Goal: Transaction & Acquisition: Book appointment/travel/reservation

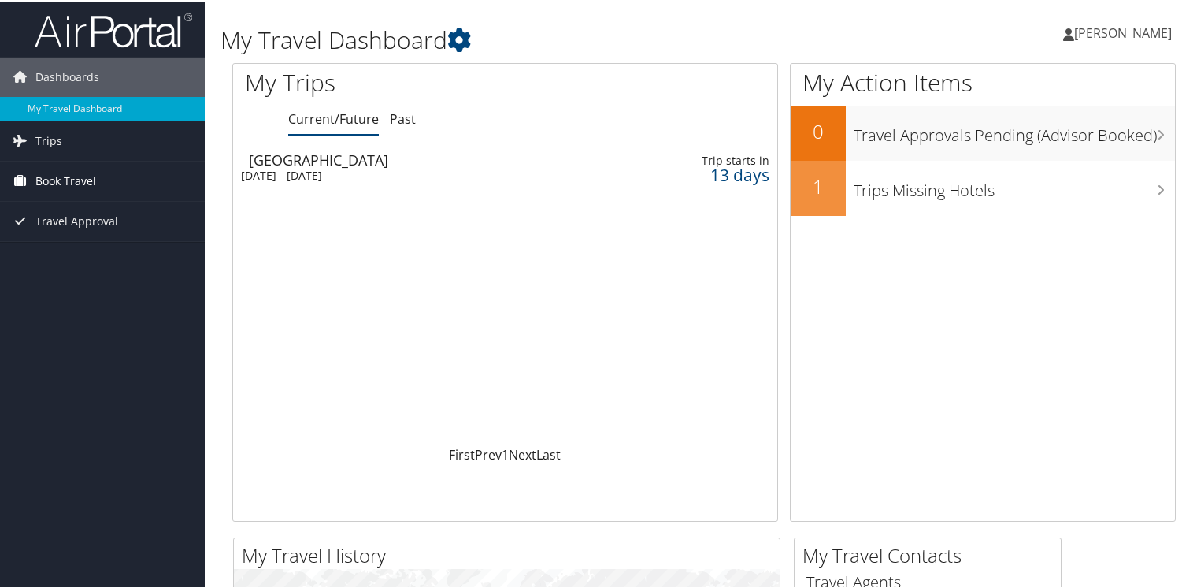
click at [57, 169] on span "Book Travel" at bounding box center [65, 179] width 61 height 39
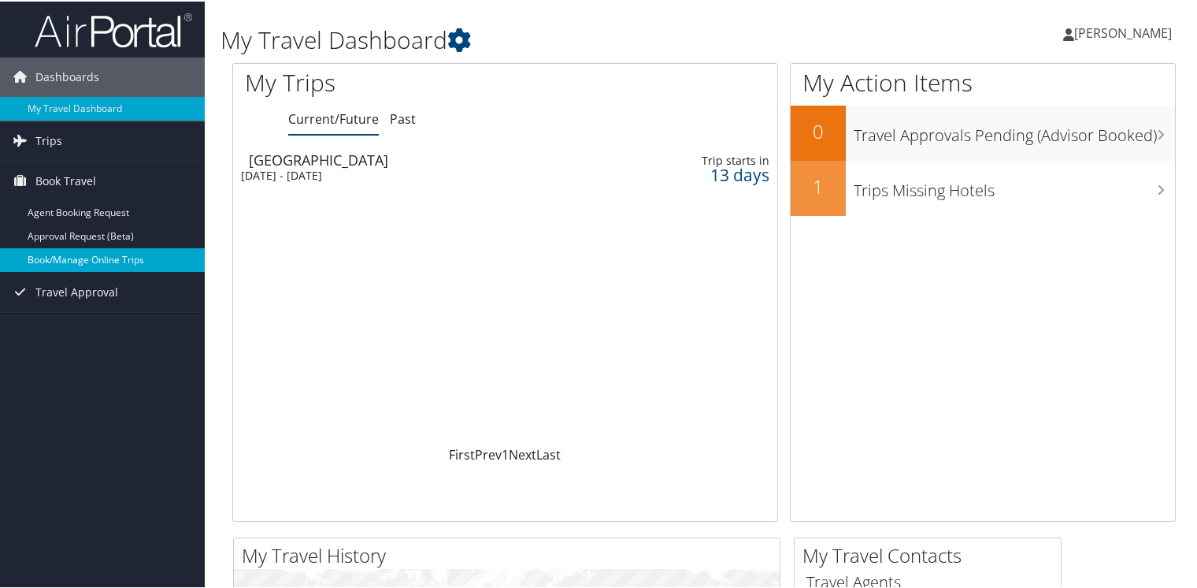
click at [86, 258] on link "Book/Manage Online Trips" at bounding box center [102, 259] width 205 height 24
